Goal: Check status: Check status

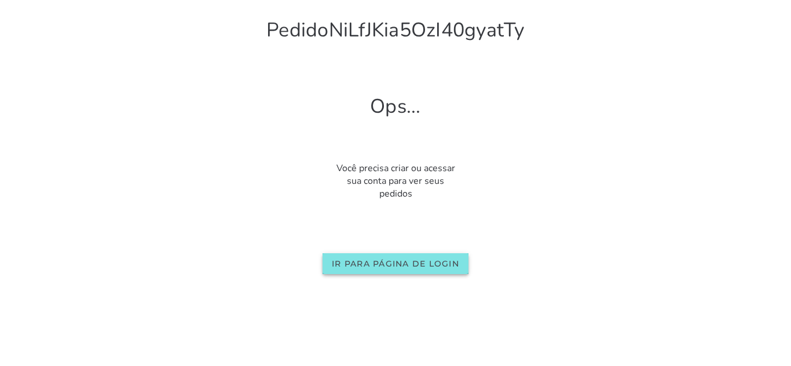
click at [420, 271] on button "Ir para página de login" at bounding box center [395, 264] width 146 height 21
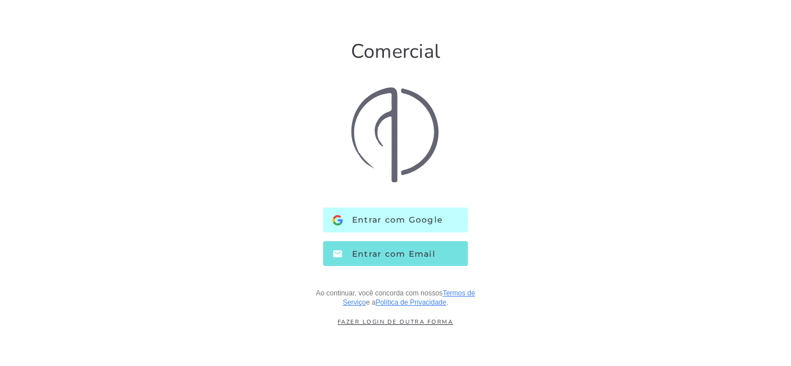
click at [428, 229] on button "Entrar com Google Google" at bounding box center [395, 220] width 145 height 25
